Goal: Information Seeking & Learning: Understand process/instructions

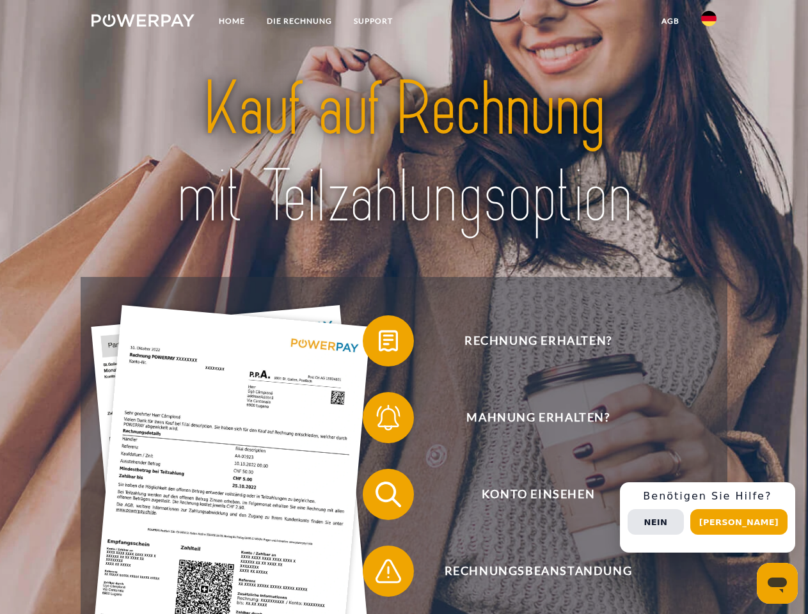
click at [143, 22] on img at bounding box center [142, 20] width 103 height 13
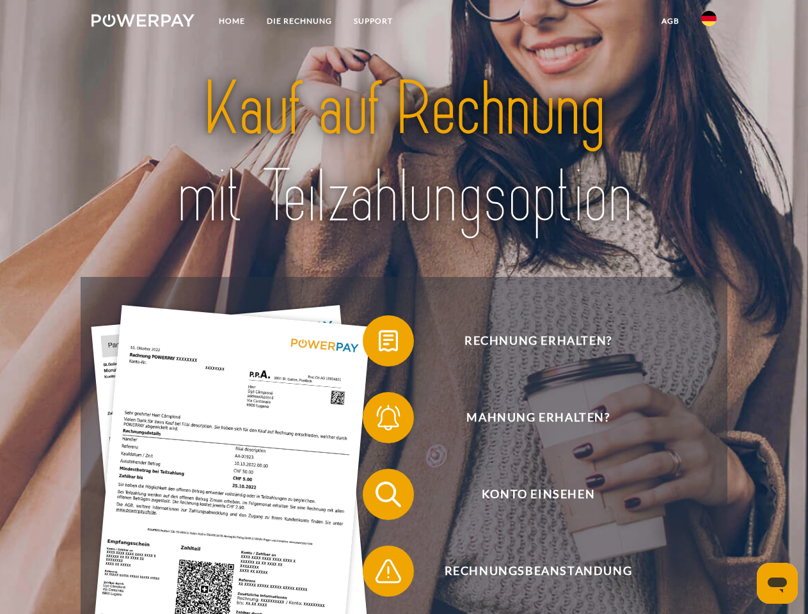
click at [709, 22] on img at bounding box center [708, 18] width 15 height 15
click at [670, 21] on link "agb" at bounding box center [670, 21] width 40 height 23
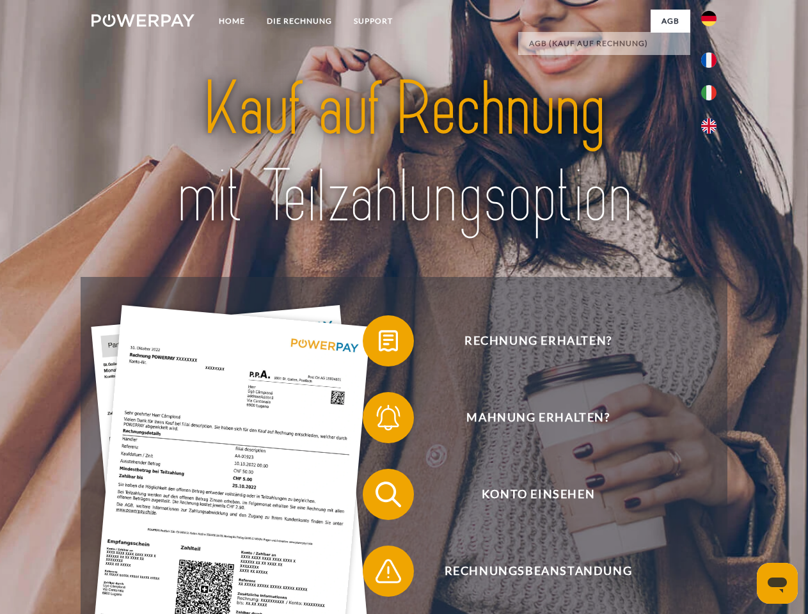
click at [379, 343] on span at bounding box center [369, 341] width 64 height 64
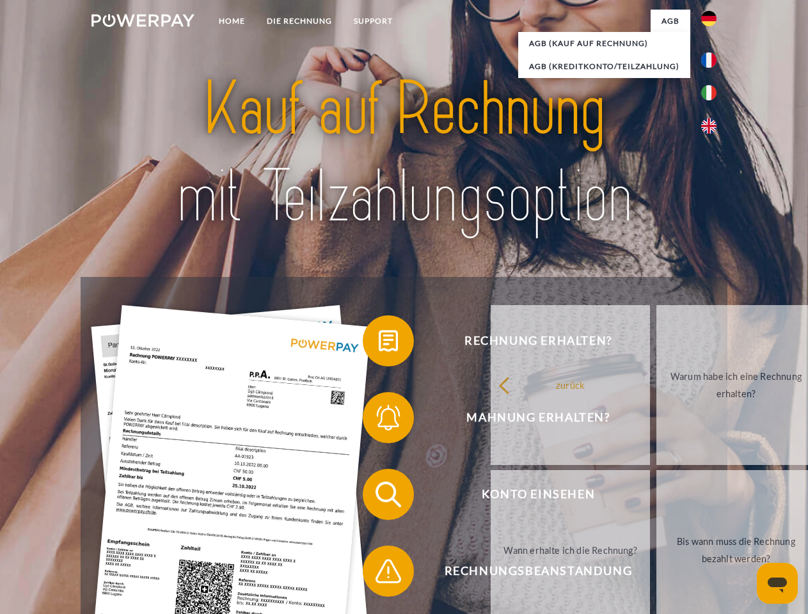
click at [379, 420] on span at bounding box center [369, 418] width 64 height 64
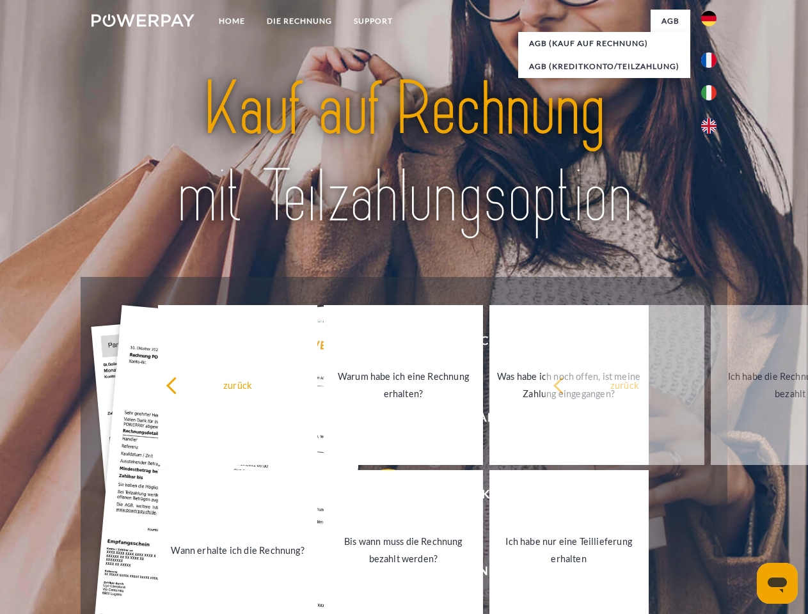
click at [379, 497] on link "Bis wann muss die Rechnung bezahlt werden?" at bounding box center [403, 550] width 159 height 160
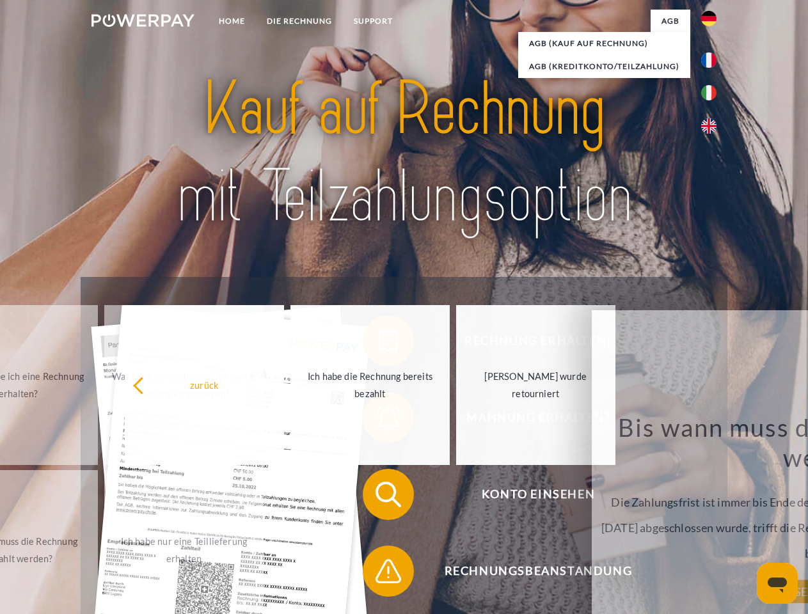
click at [379, 574] on div "Rechnung erhalten? Mahnung erhalten? Konto einsehen" at bounding box center [404, 533] width 646 height 512
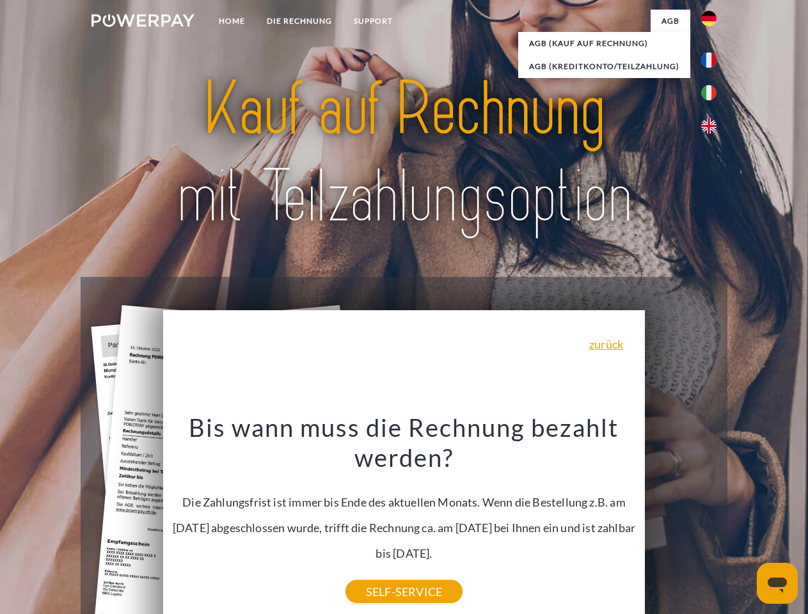
click at [712, 517] on div "Rechnung erhalten? Mahnung erhalten? Konto einsehen" at bounding box center [404, 533] width 646 height 512
click at [680, 520] on span "Konto einsehen" at bounding box center [537, 494] width 313 height 51
click at [743, 522] on header "Home DIE RECHNUNG SUPPORT" at bounding box center [404, 441] width 808 height 883
